Goal: Download file/media

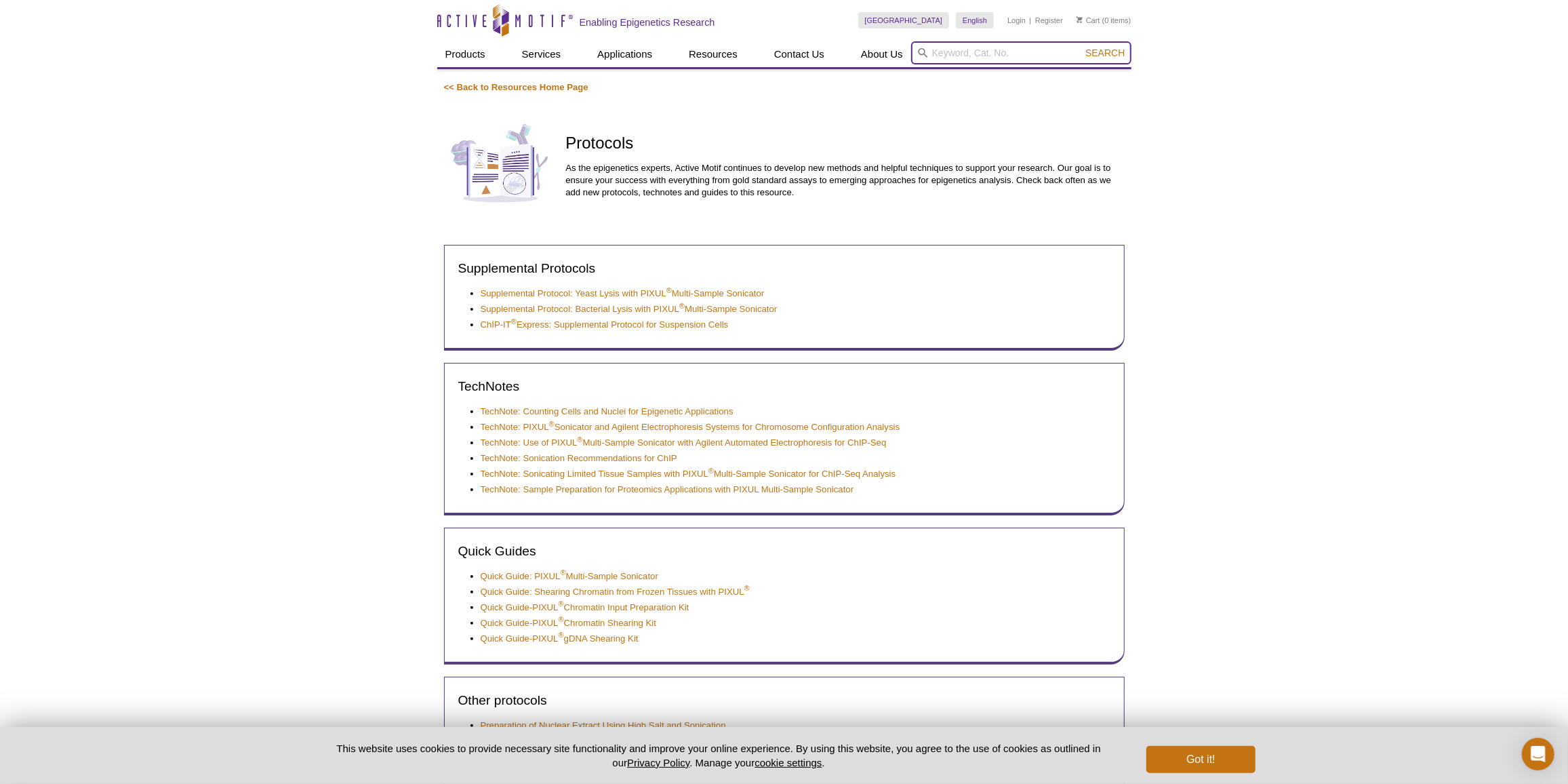
click at [1036, 55] on input "search" at bounding box center [1021, 52] width 220 height 23
paste input "53157"
type input "53157"
click at [1082, 47] on button "Search" at bounding box center [1105, 52] width 48 height 12
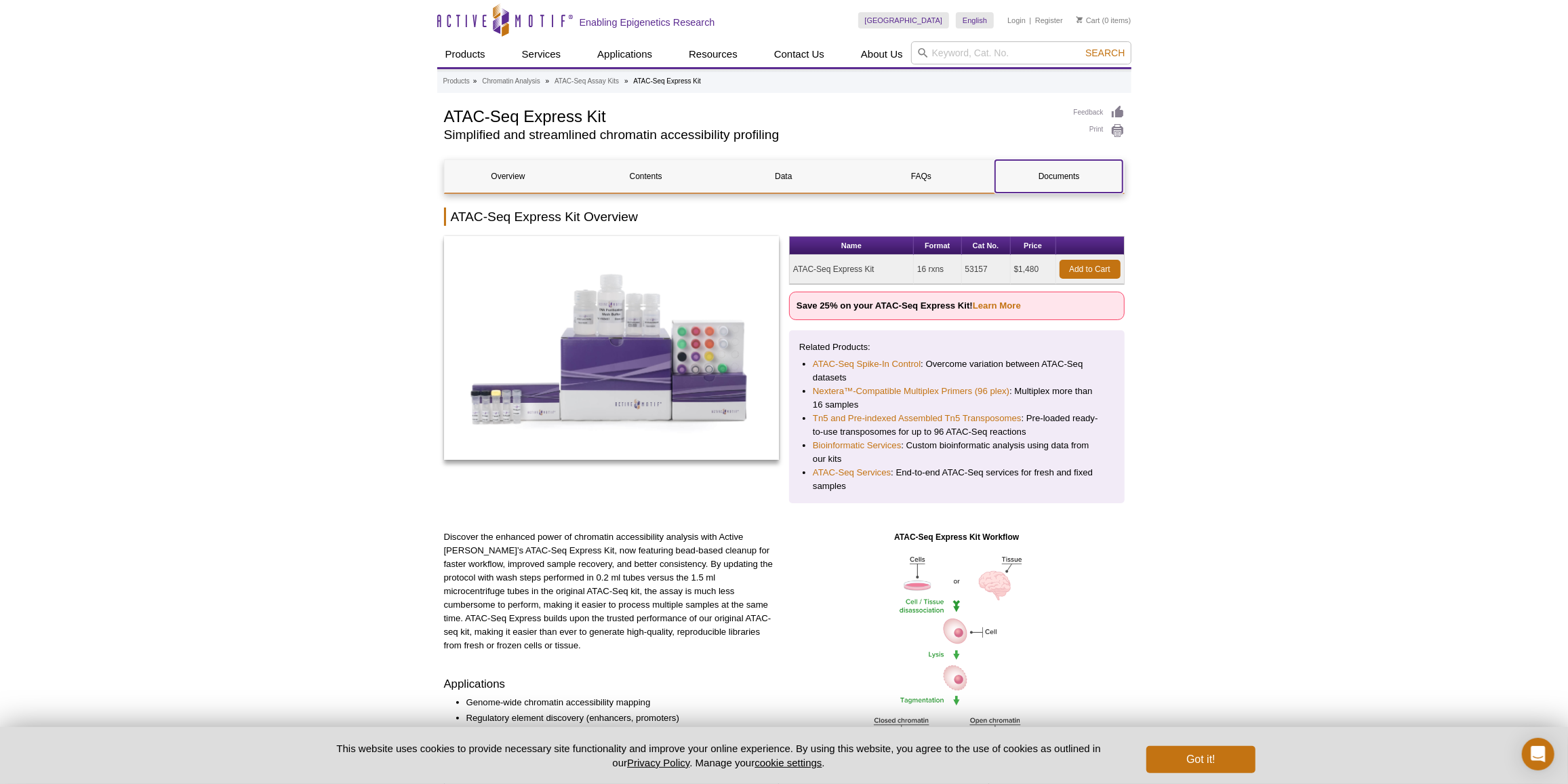
click at [1087, 183] on link "Documents" at bounding box center [1059, 176] width 128 height 33
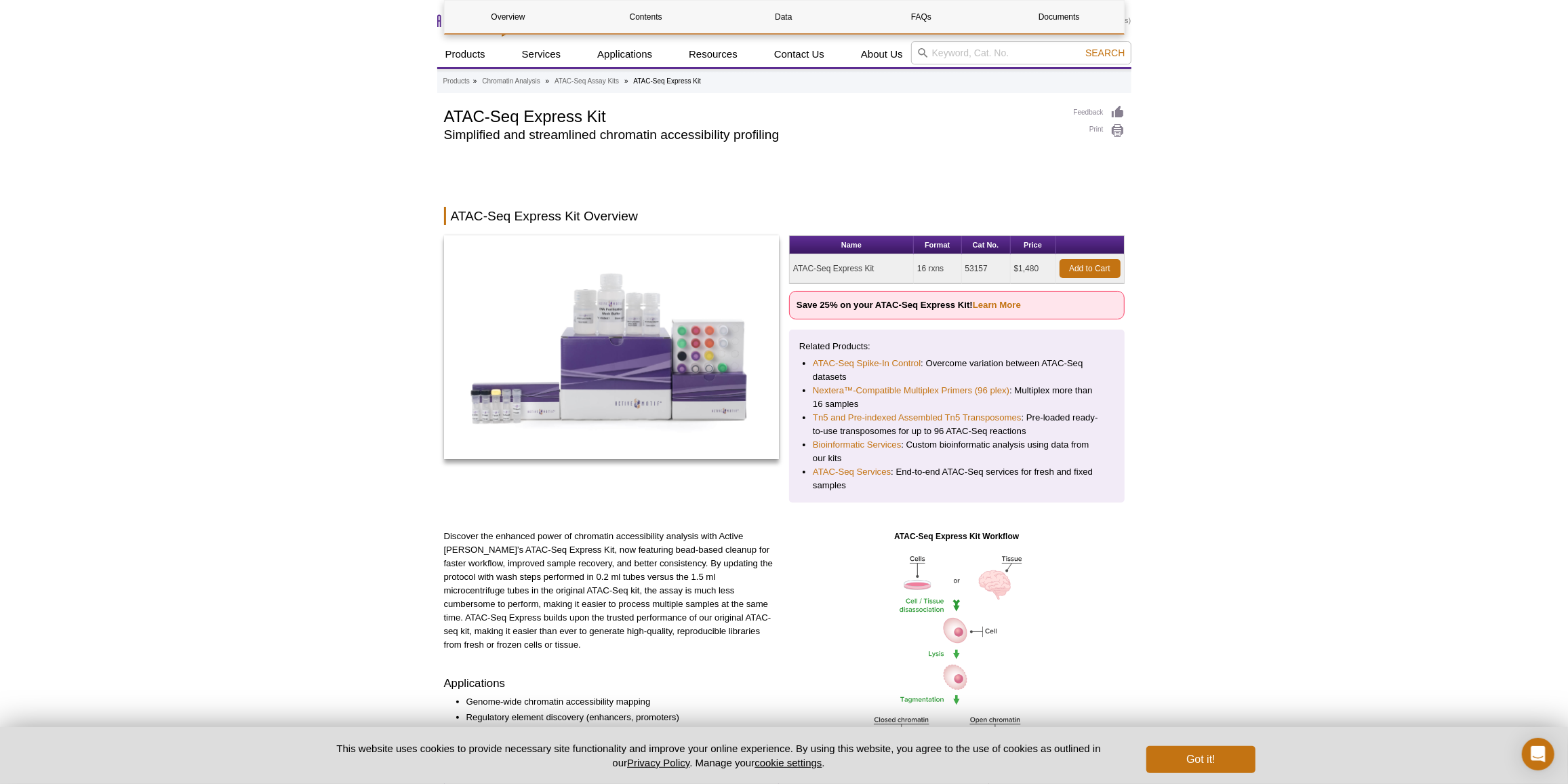
scroll to position [2336, 0]
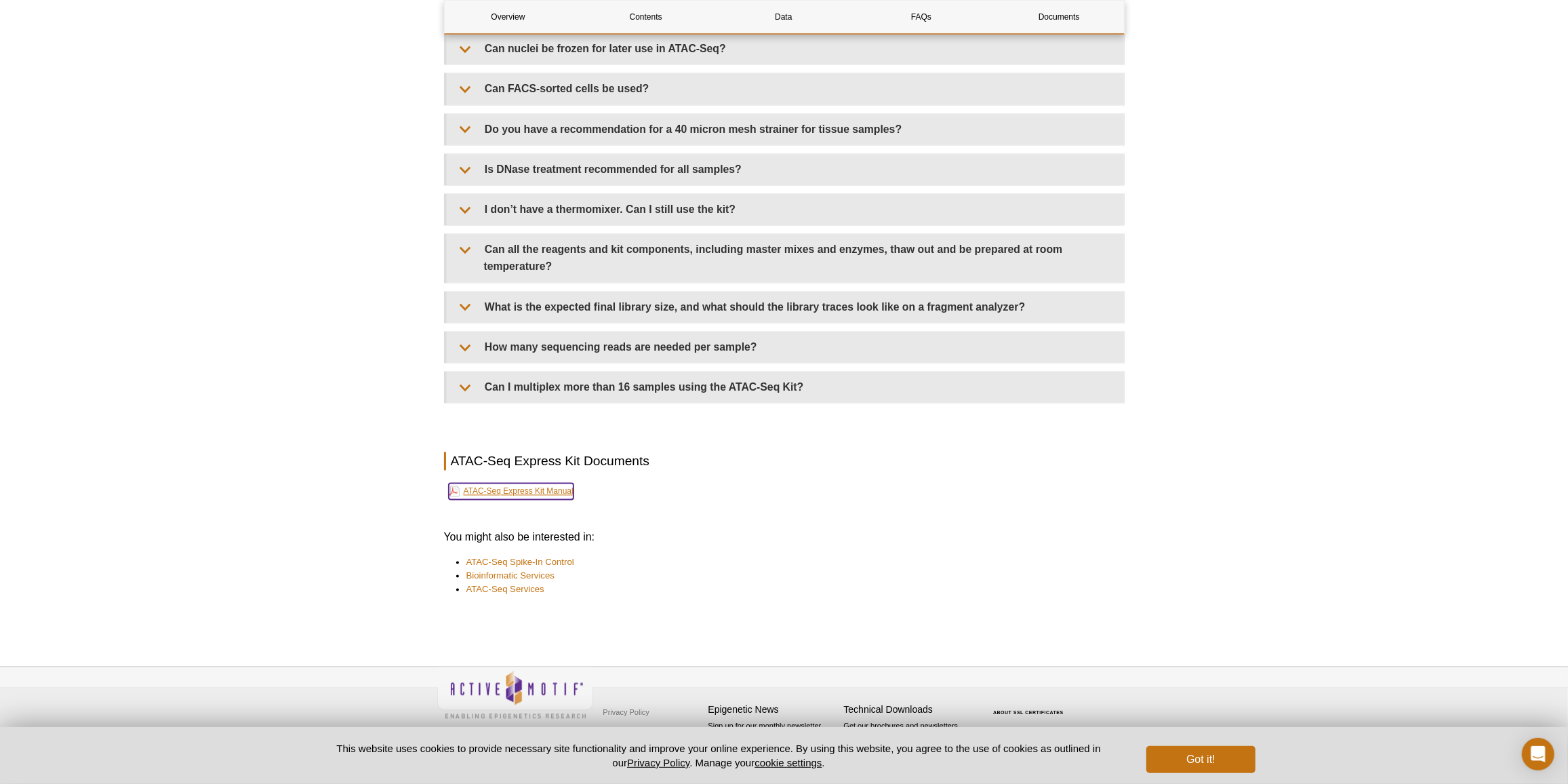
click at [567, 495] on link "ATAC-Seq Express Kit Manual" at bounding box center [510, 491] width 124 height 17
